Goal: Task Accomplishment & Management: Manage account settings

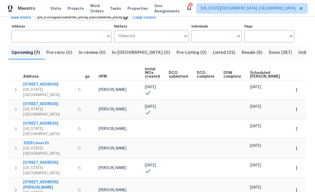
scroll to position [0, 7]
click at [39, 160] on span "4785 Live Oak Dr" at bounding box center [48, 162] width 51 height 5
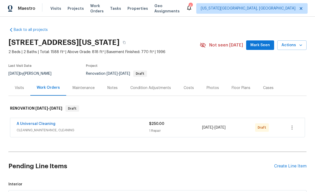
click at [113, 86] on div "Notes" at bounding box center [112, 87] width 10 height 5
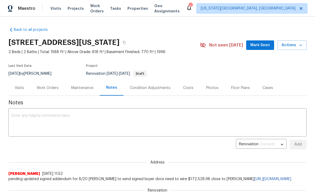
click at [147, 121] on textarea at bounding box center [158, 123] width 292 height 18
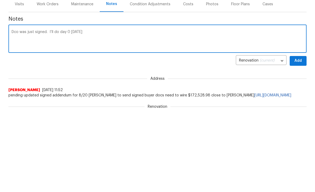
type textarea "Dco was just signed. I’ll do day 0 [DATE]"
click at [299, 141] on span "Add" at bounding box center [298, 144] width 8 height 7
